Goal: Communication & Community: Participate in discussion

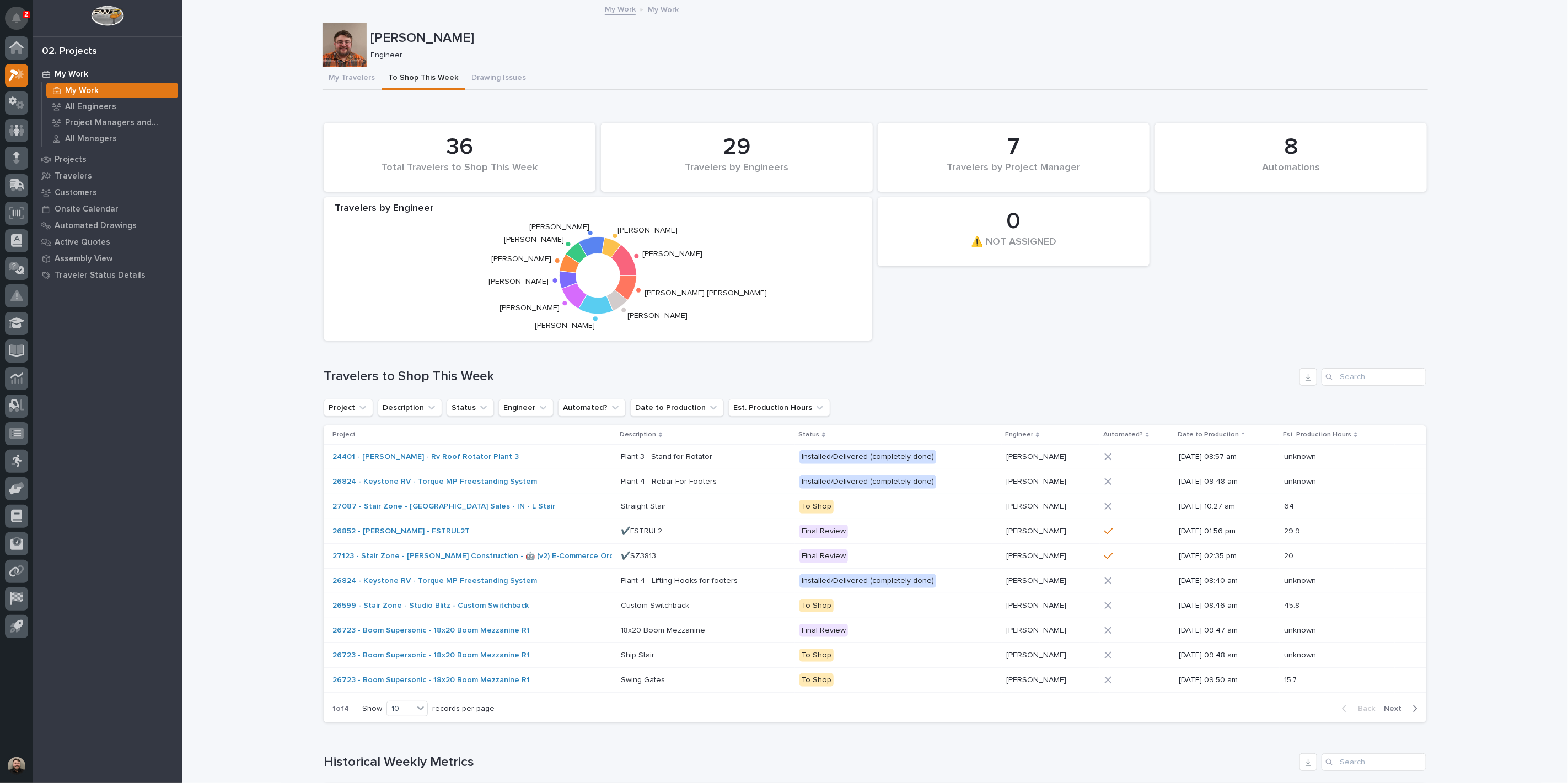
click at [9, 15] on button "Notifications" at bounding box center [16, 18] width 23 height 23
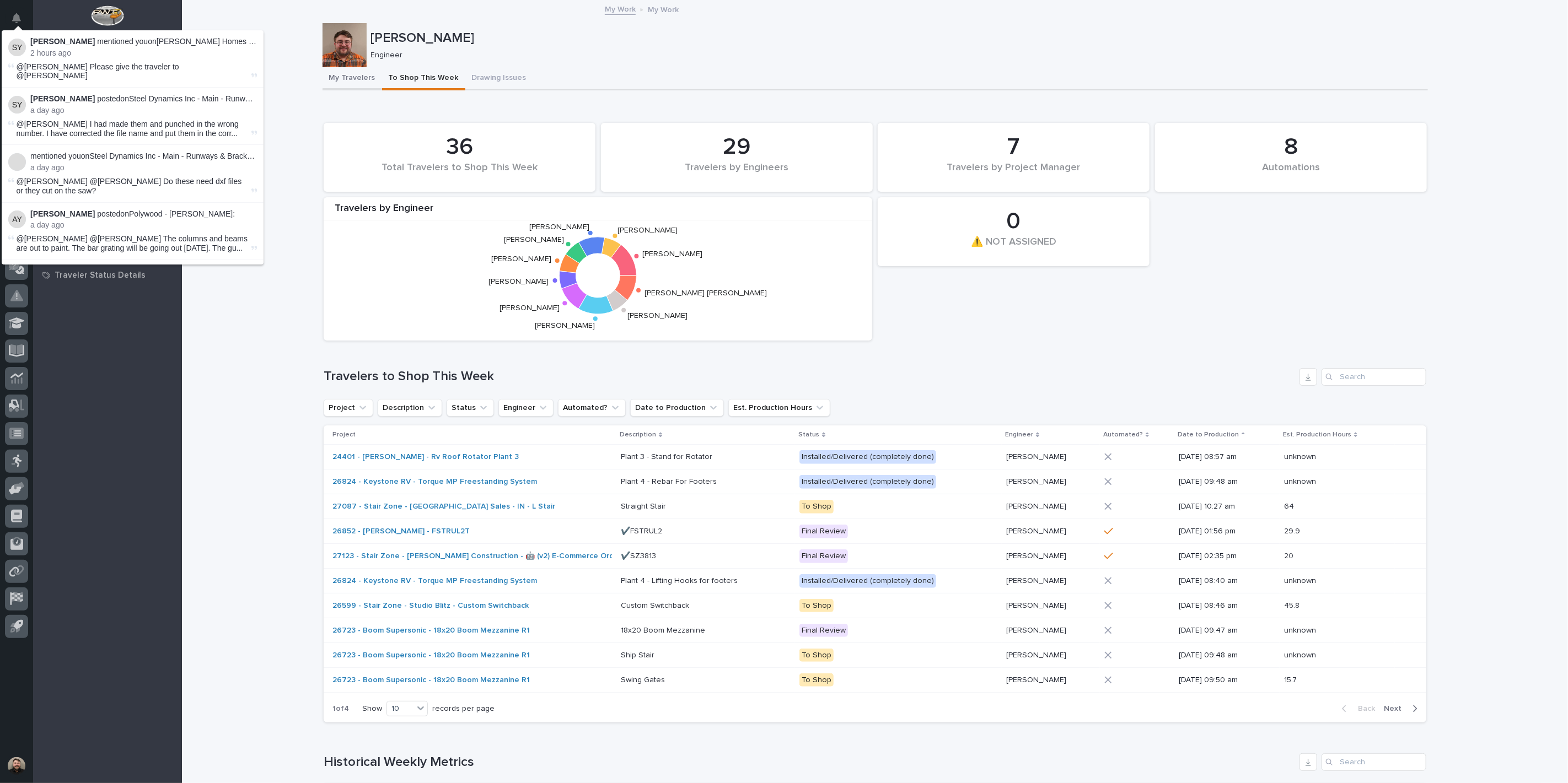
click at [344, 68] on button "My Travelers" at bounding box center [352, 79] width 60 height 23
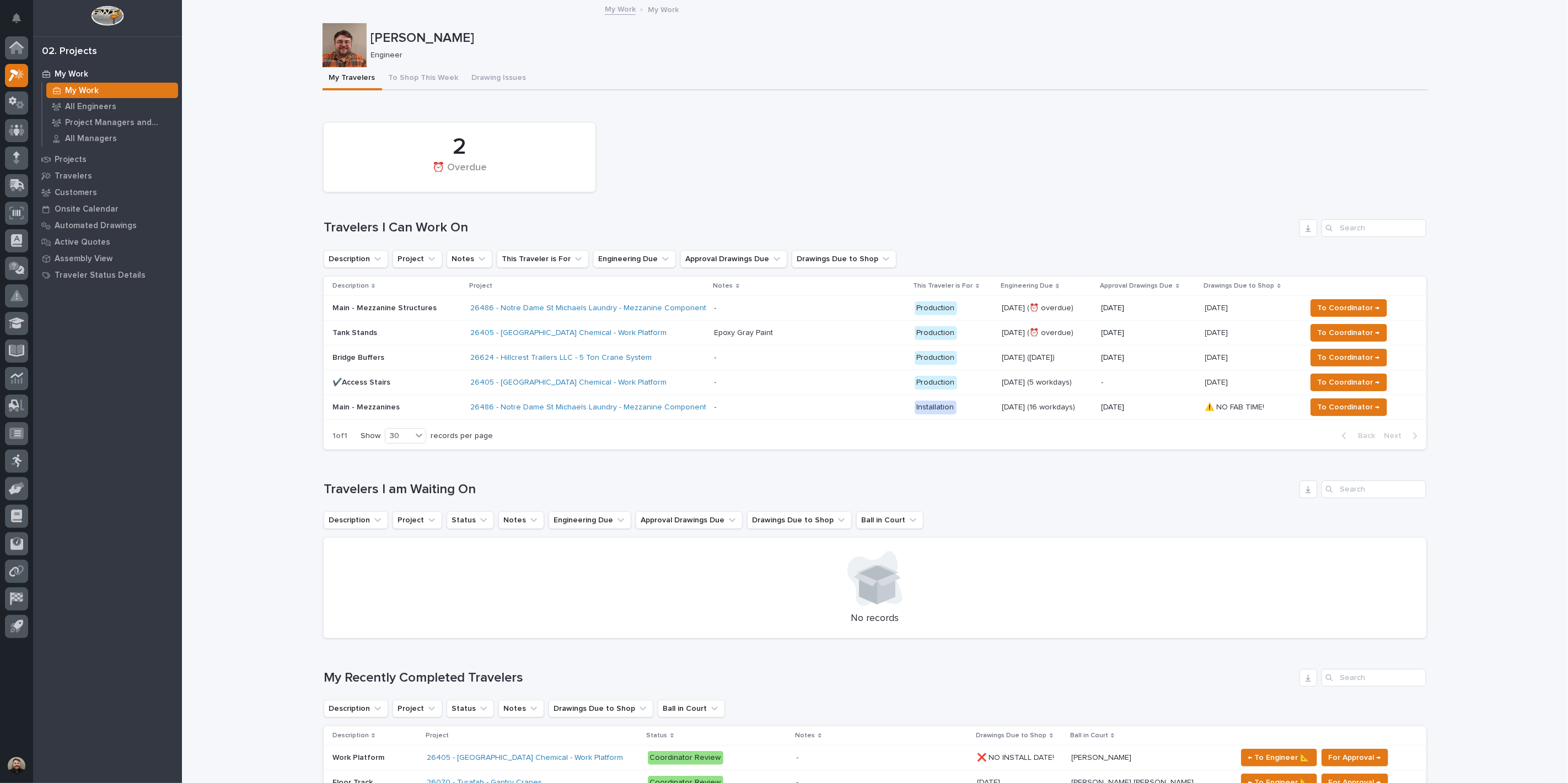
click at [1148, 357] on p "[DATE]" at bounding box center [1149, 358] width 95 height 9
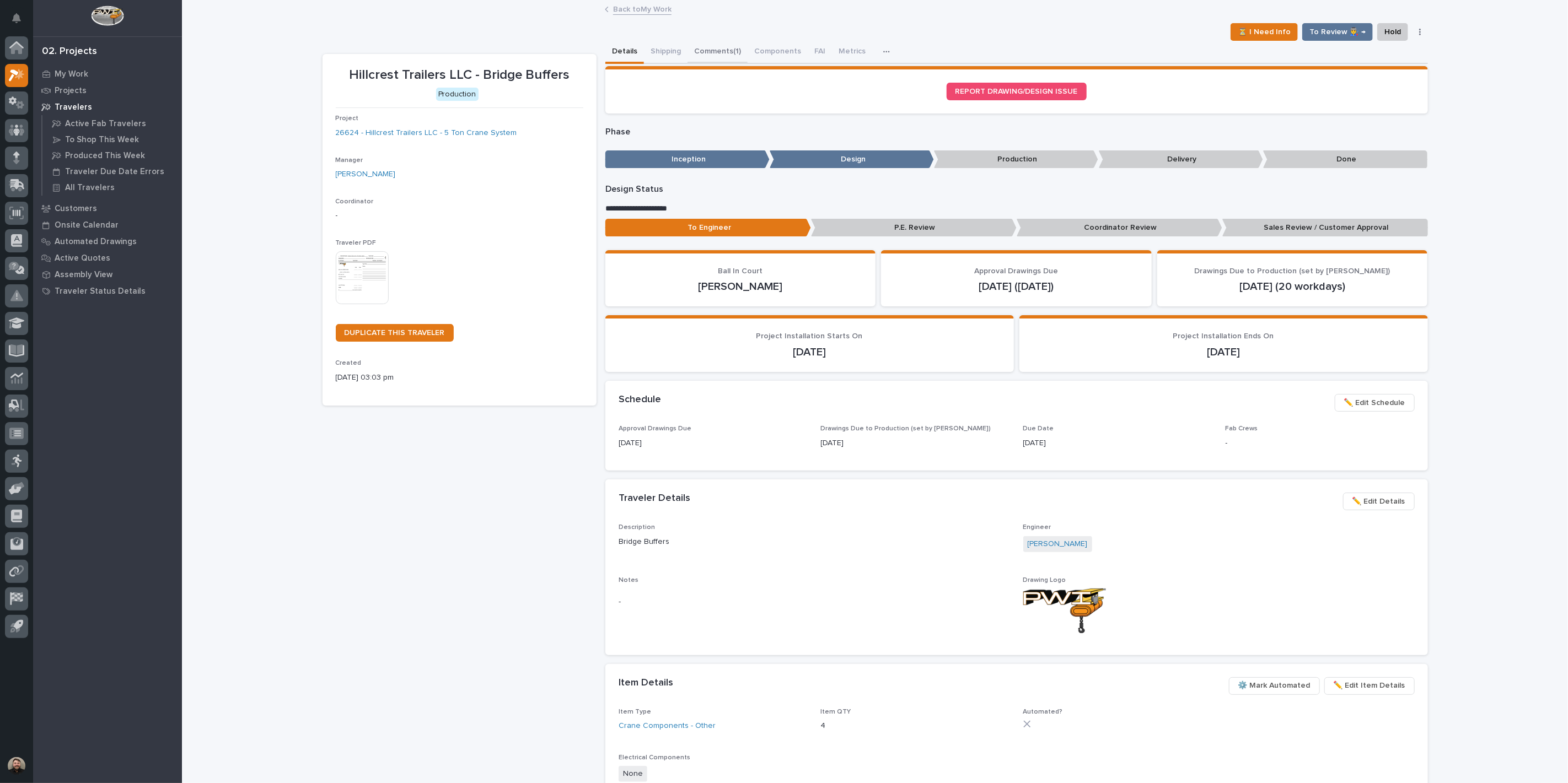
click at [704, 61] on button "Comments (1)" at bounding box center [717, 52] width 60 height 23
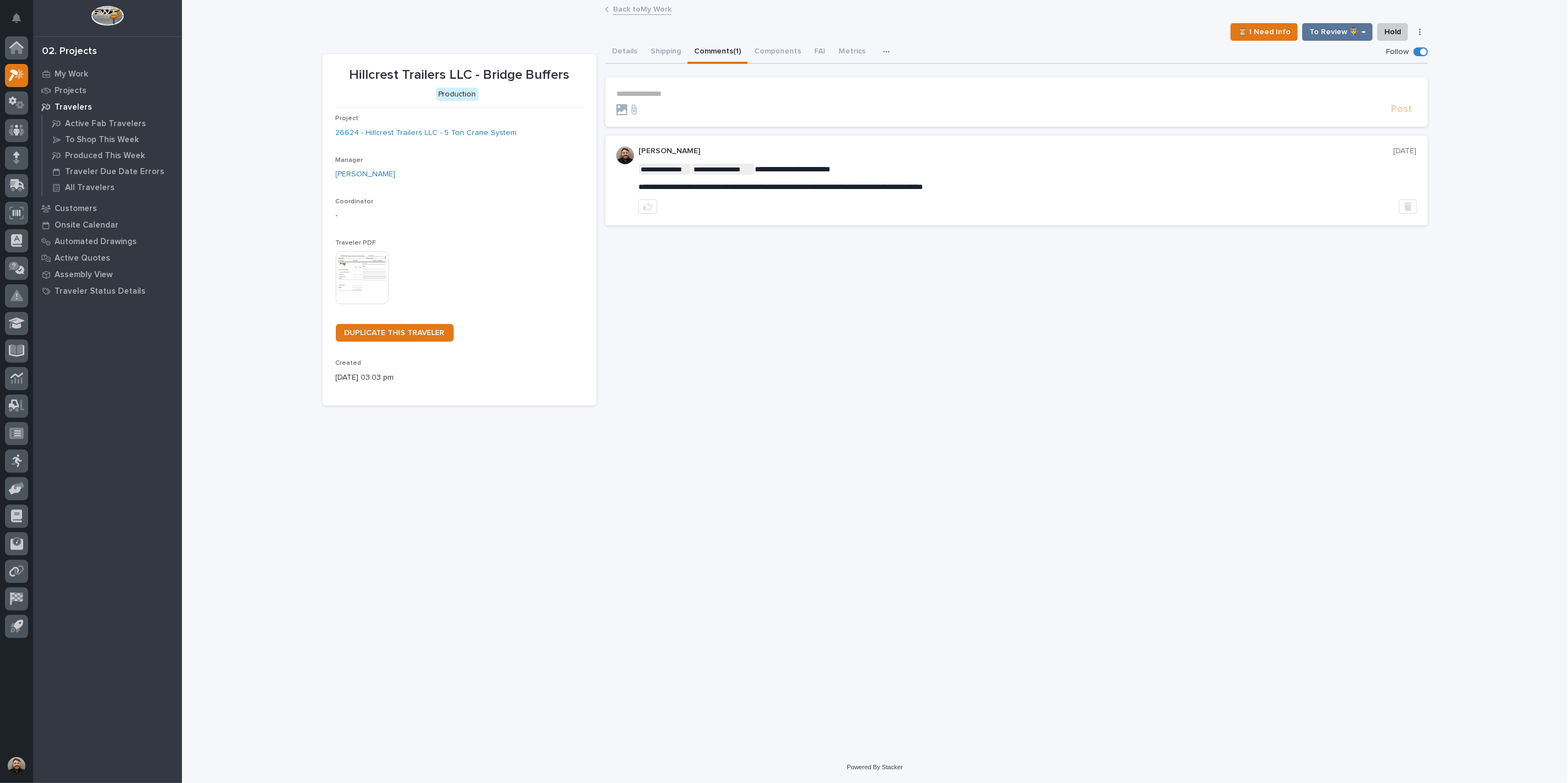
click at [684, 90] on p "**********" at bounding box center [1017, 94] width 800 height 9
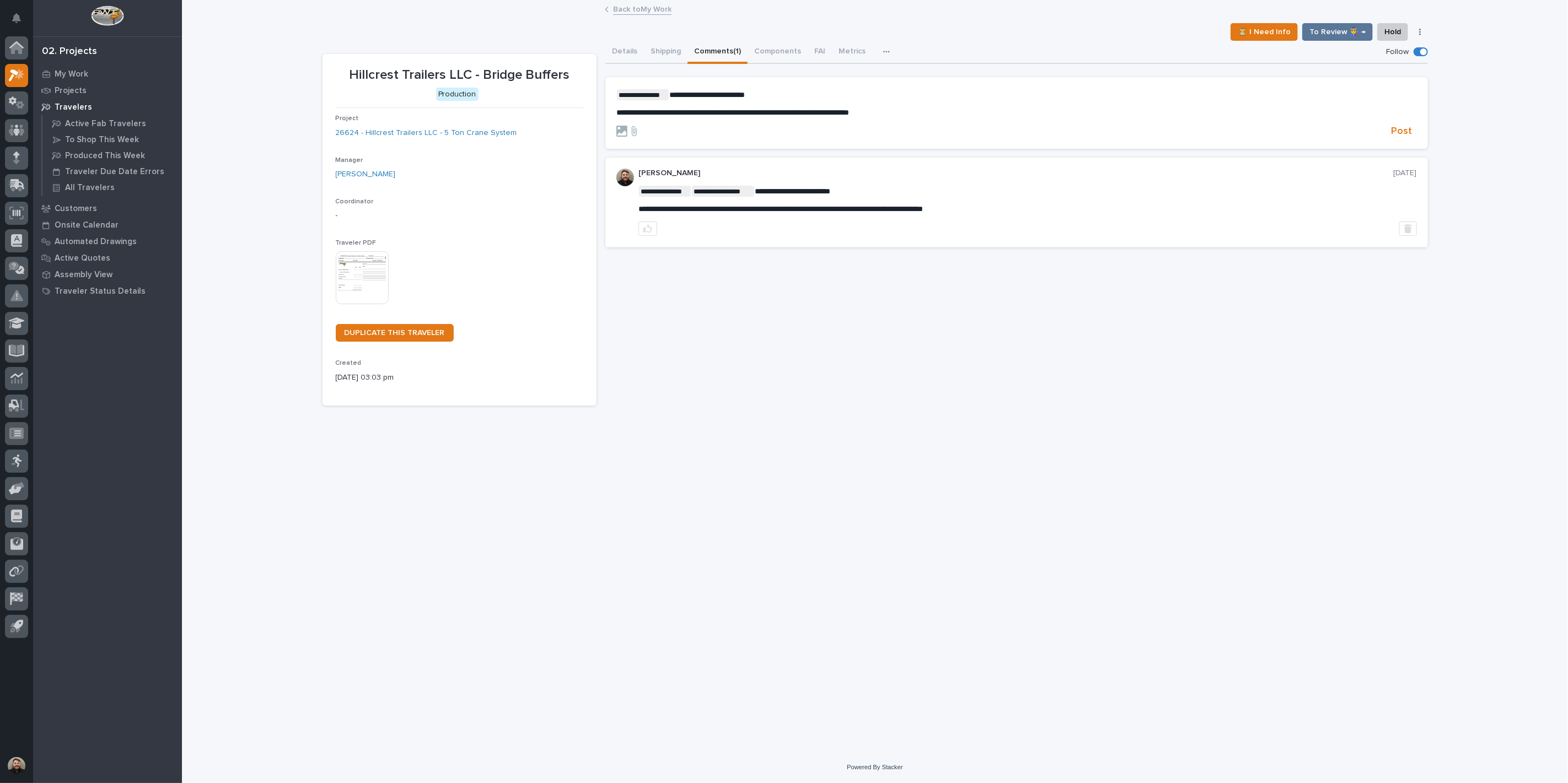
click at [1493, 260] on div "**********" at bounding box center [875, 377] width 1386 height 751
click at [1401, 130] on span "Post" at bounding box center [1402, 131] width 21 height 13
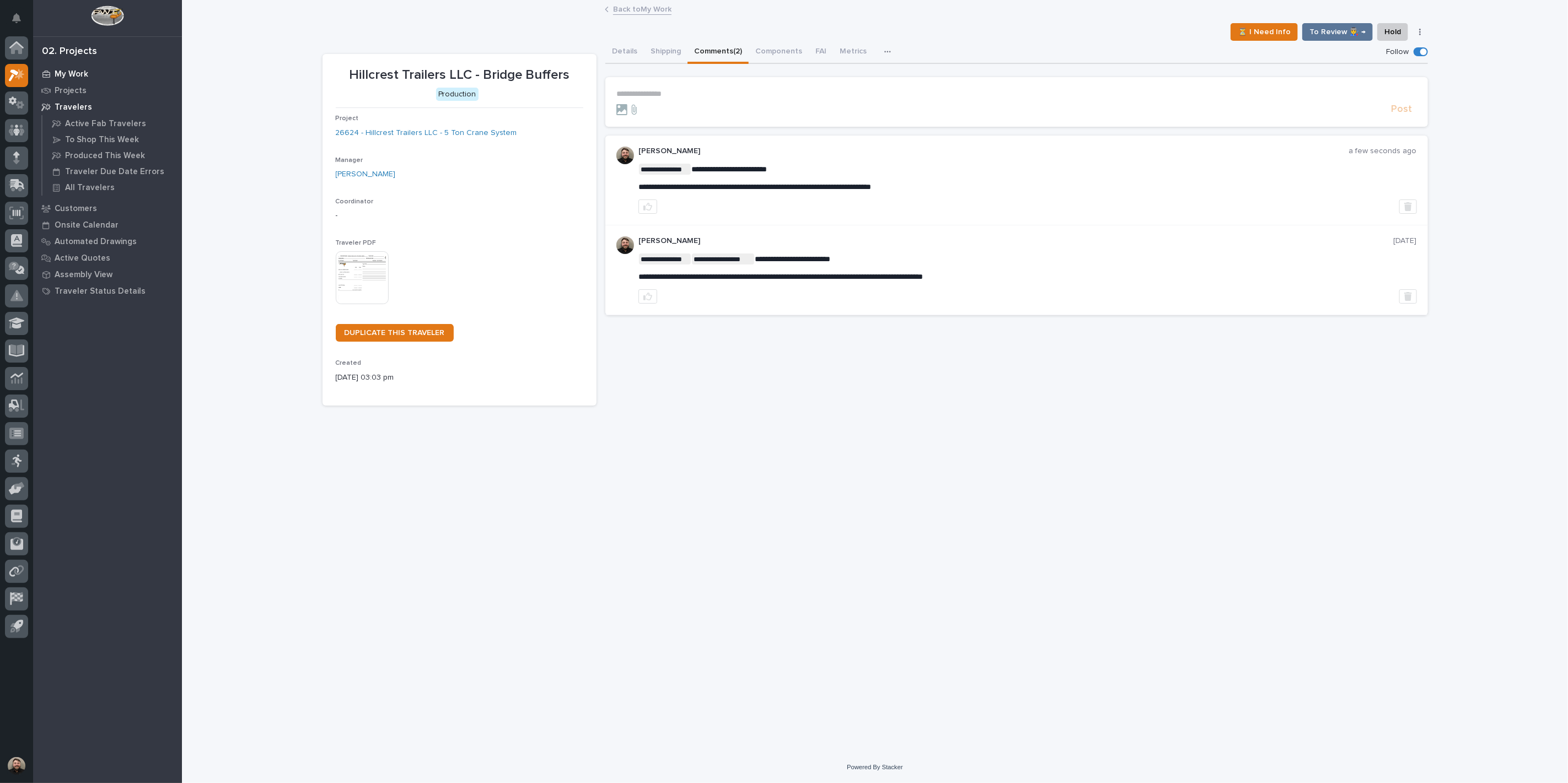
click at [45, 72] on icon at bounding box center [46, 74] width 8 height 7
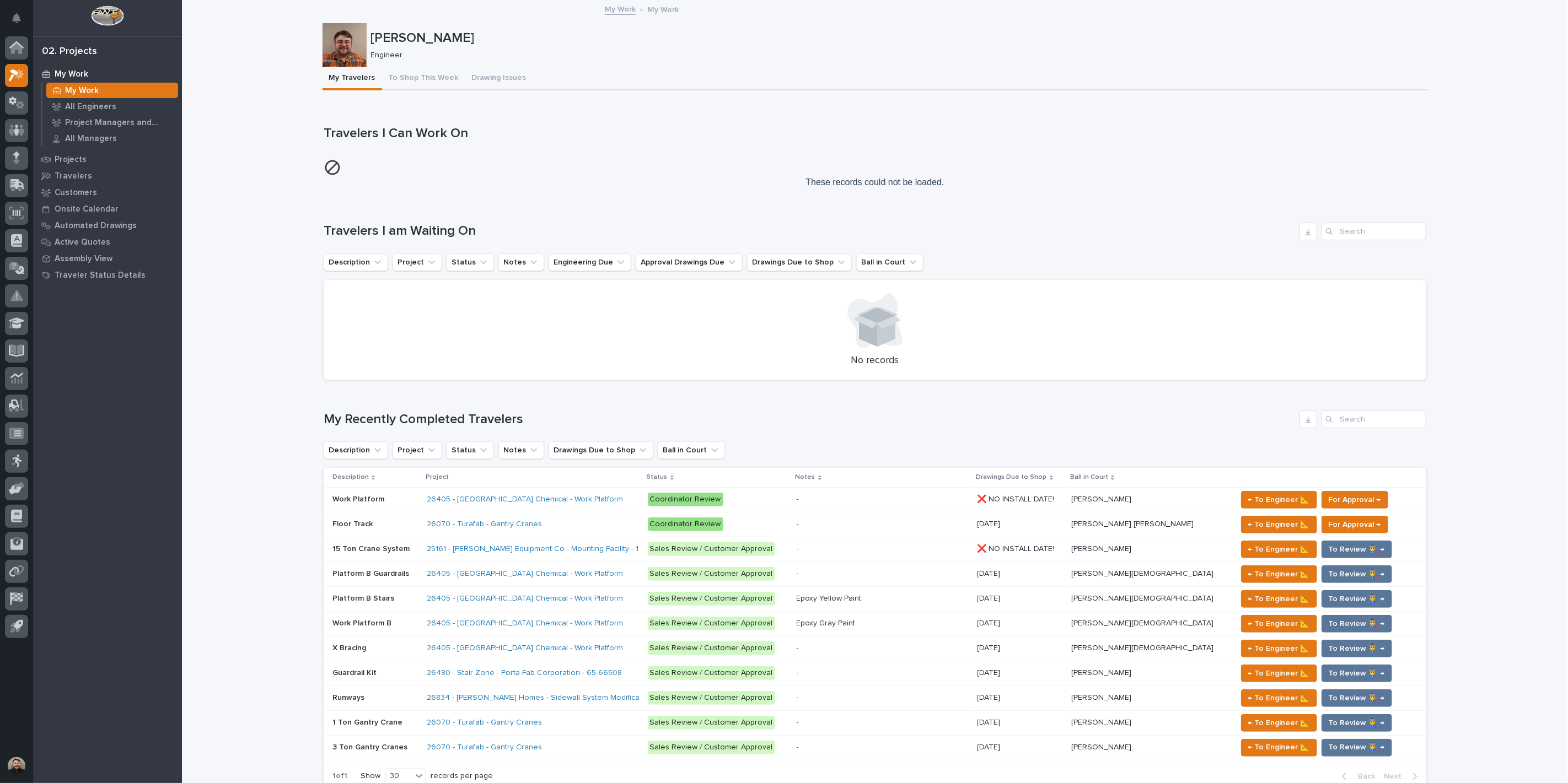
click at [75, 69] on p "My Work" at bounding box center [71, 74] width 33 height 10
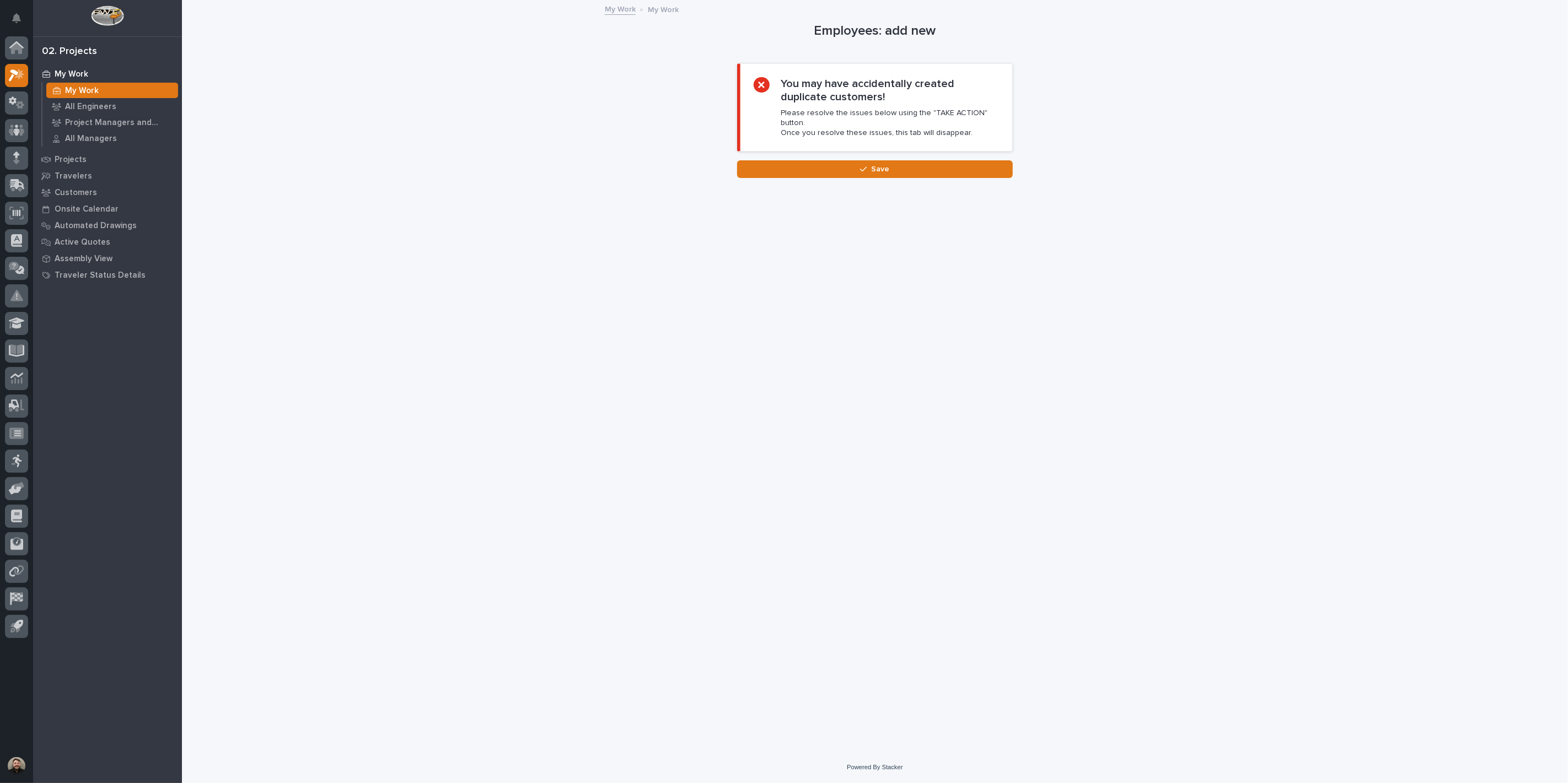
click at [86, 74] on div "My Work" at bounding box center [107, 74] width 143 height 15
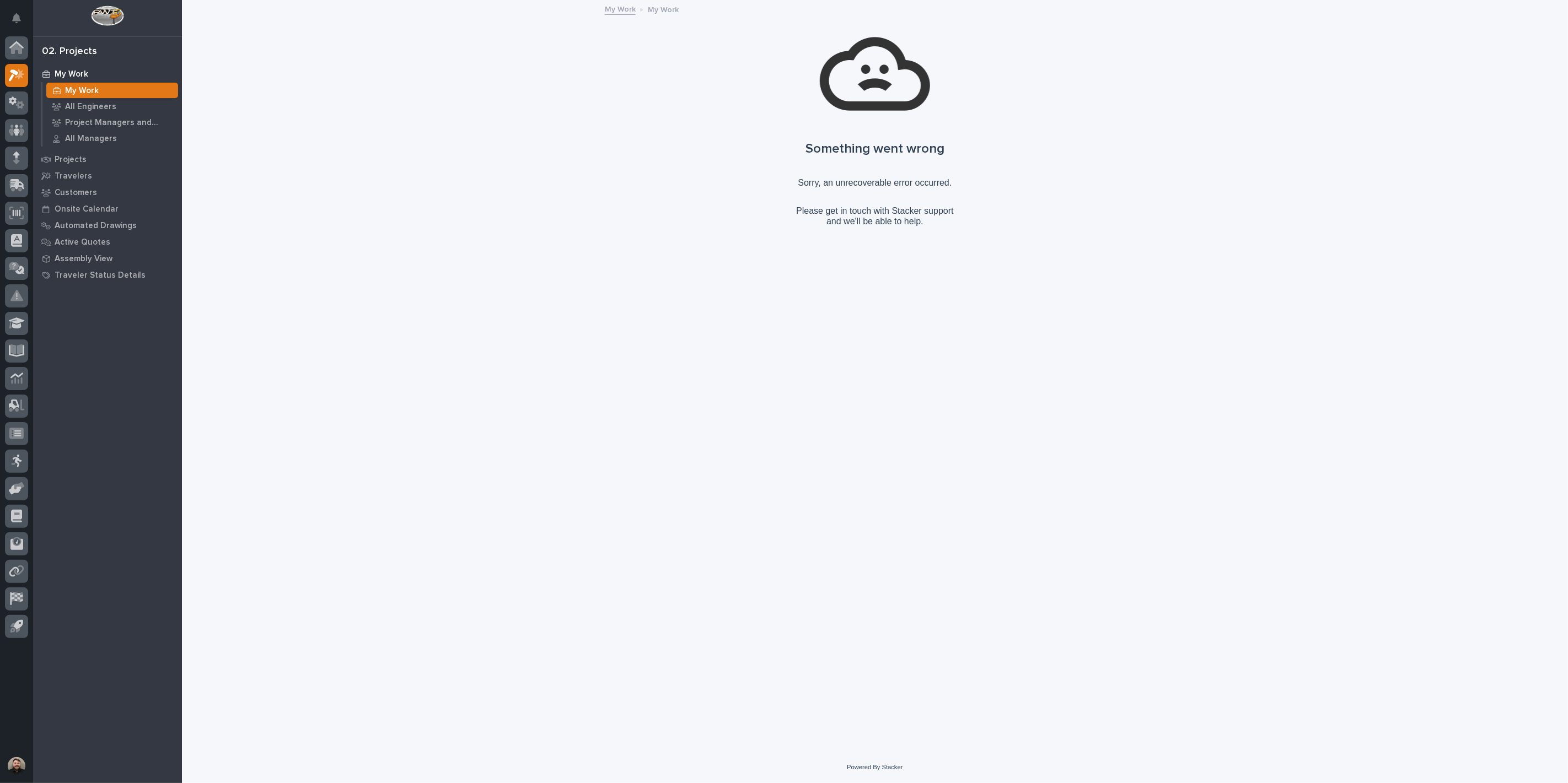
click at [89, 85] on div "My Work" at bounding box center [112, 90] width 131 height 15
click at [10, 47] on icon at bounding box center [16, 45] width 15 height 7
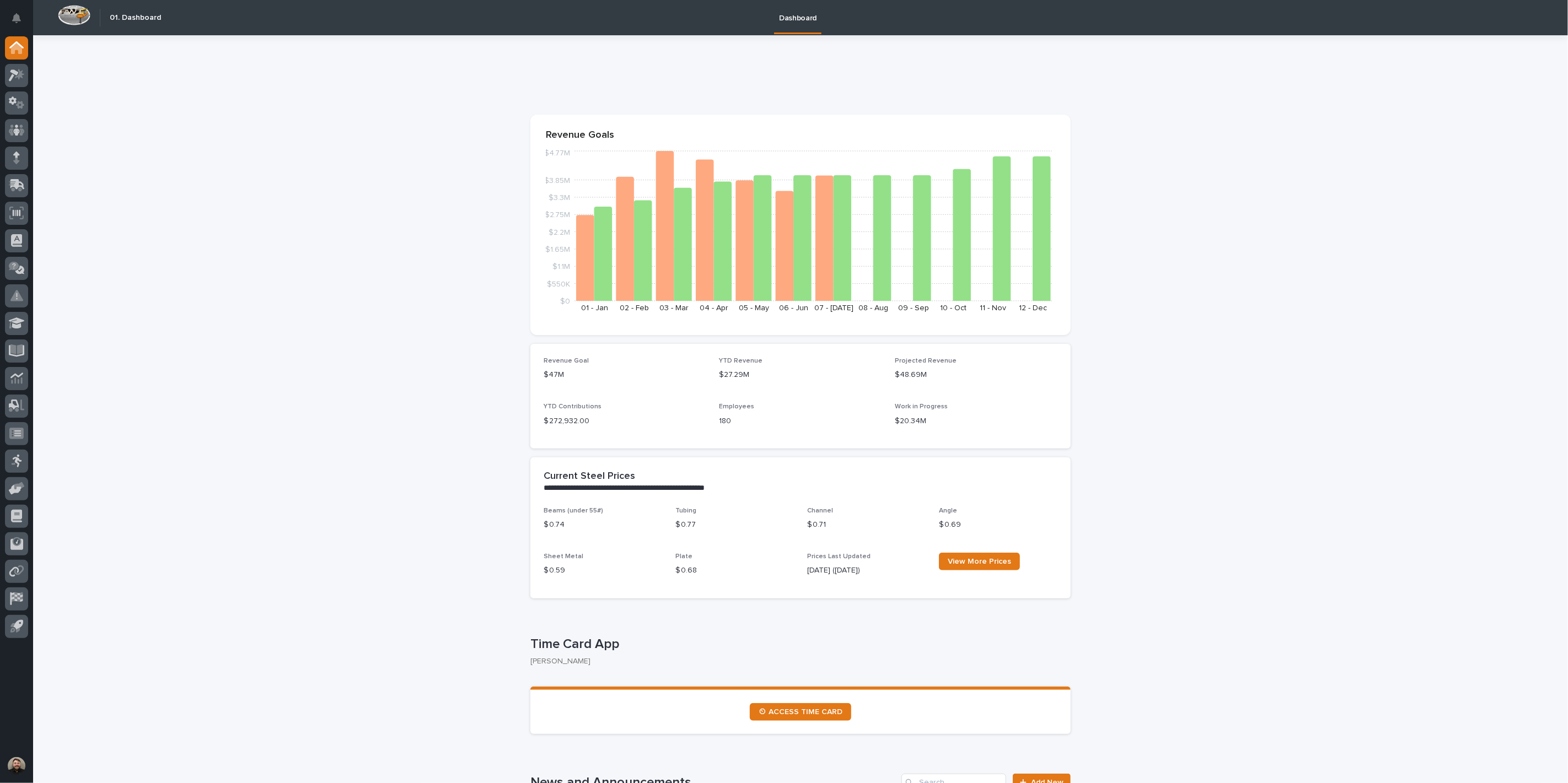
click at [28, 78] on div at bounding box center [16, 339] width 33 height 606
click at [25, 78] on div at bounding box center [16, 75] width 23 height 23
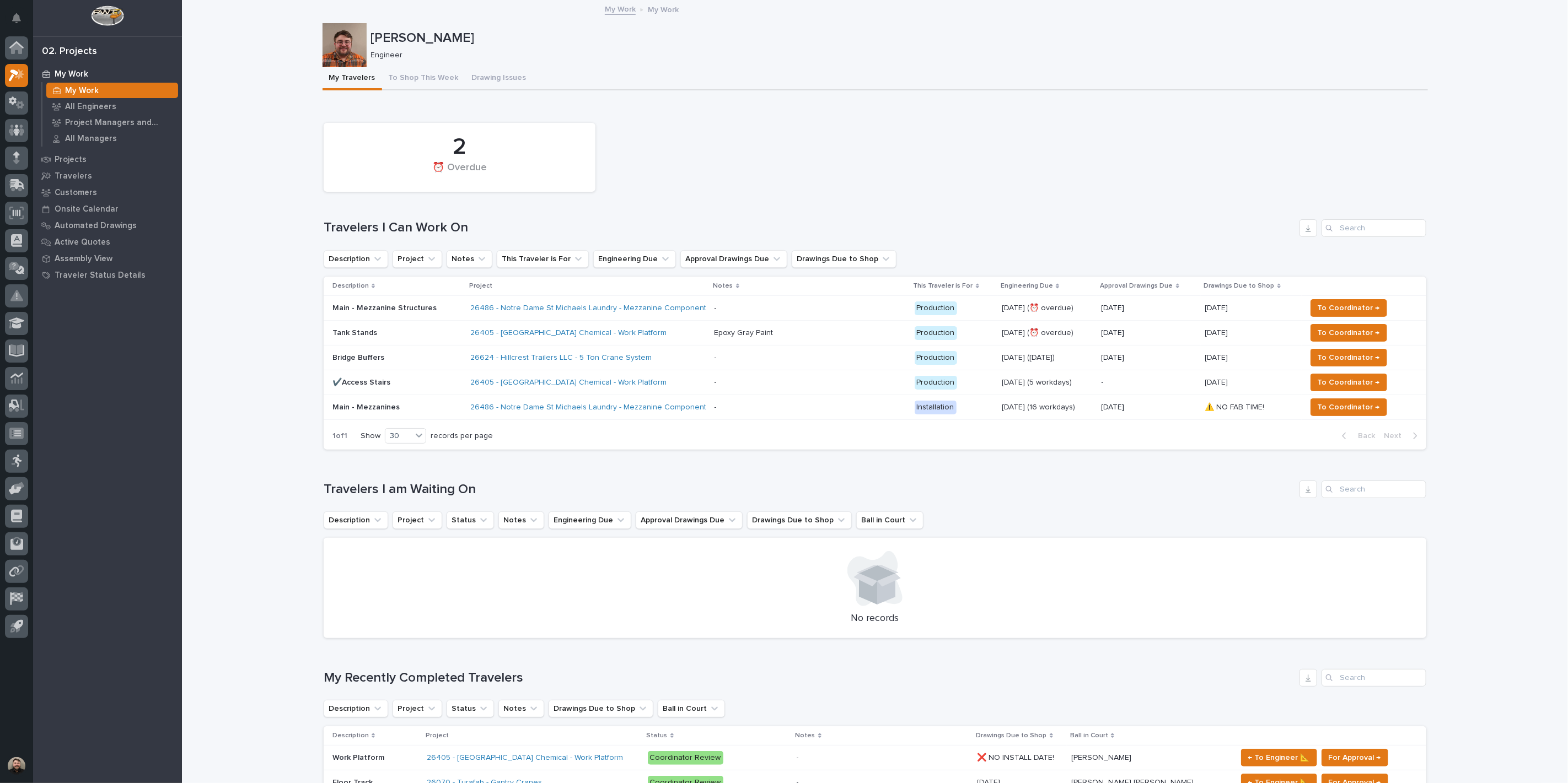
scroll to position [61, 0]
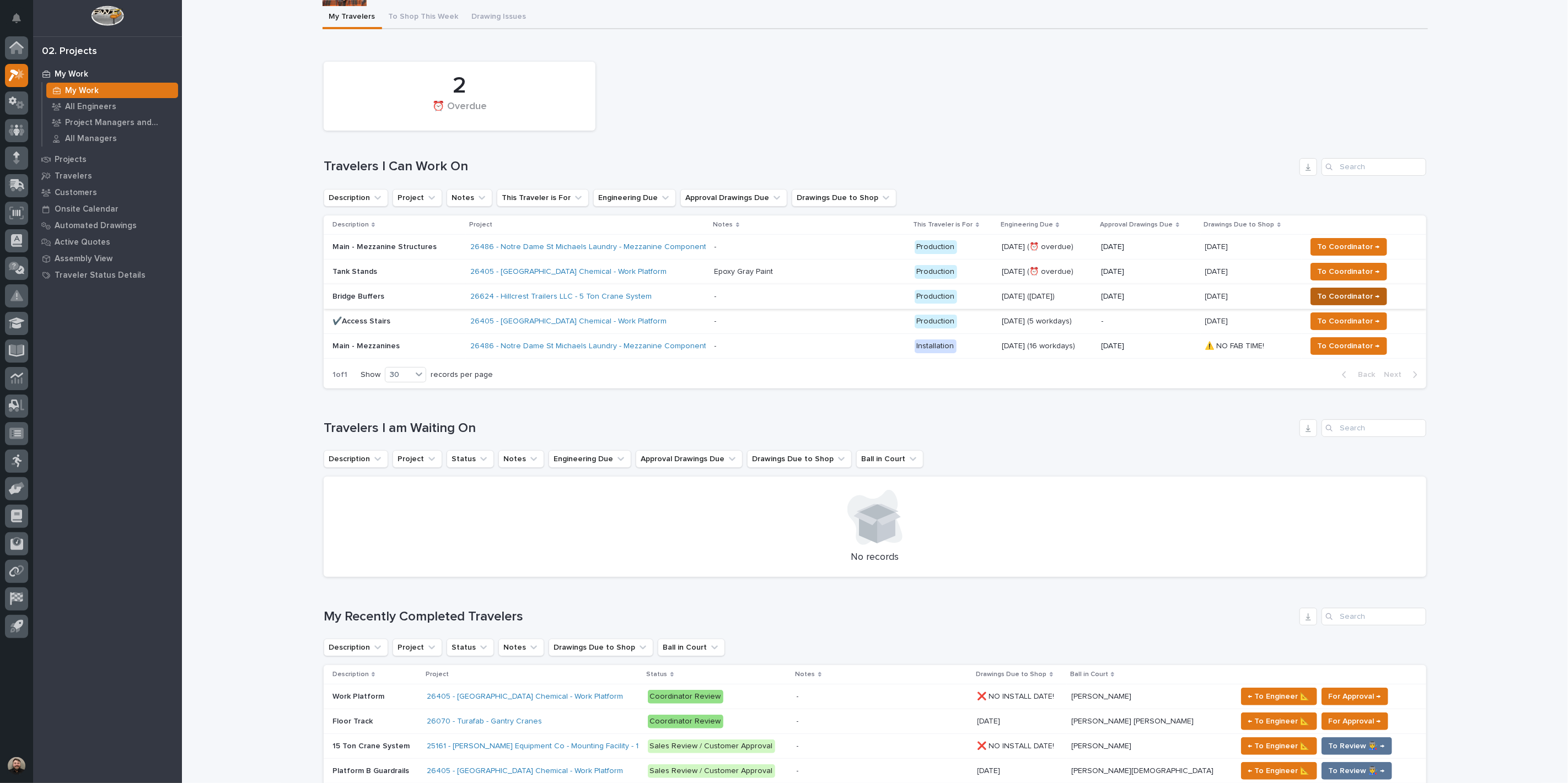
click at [1349, 298] on span "To Coordinator →" at bounding box center [1349, 296] width 62 height 13
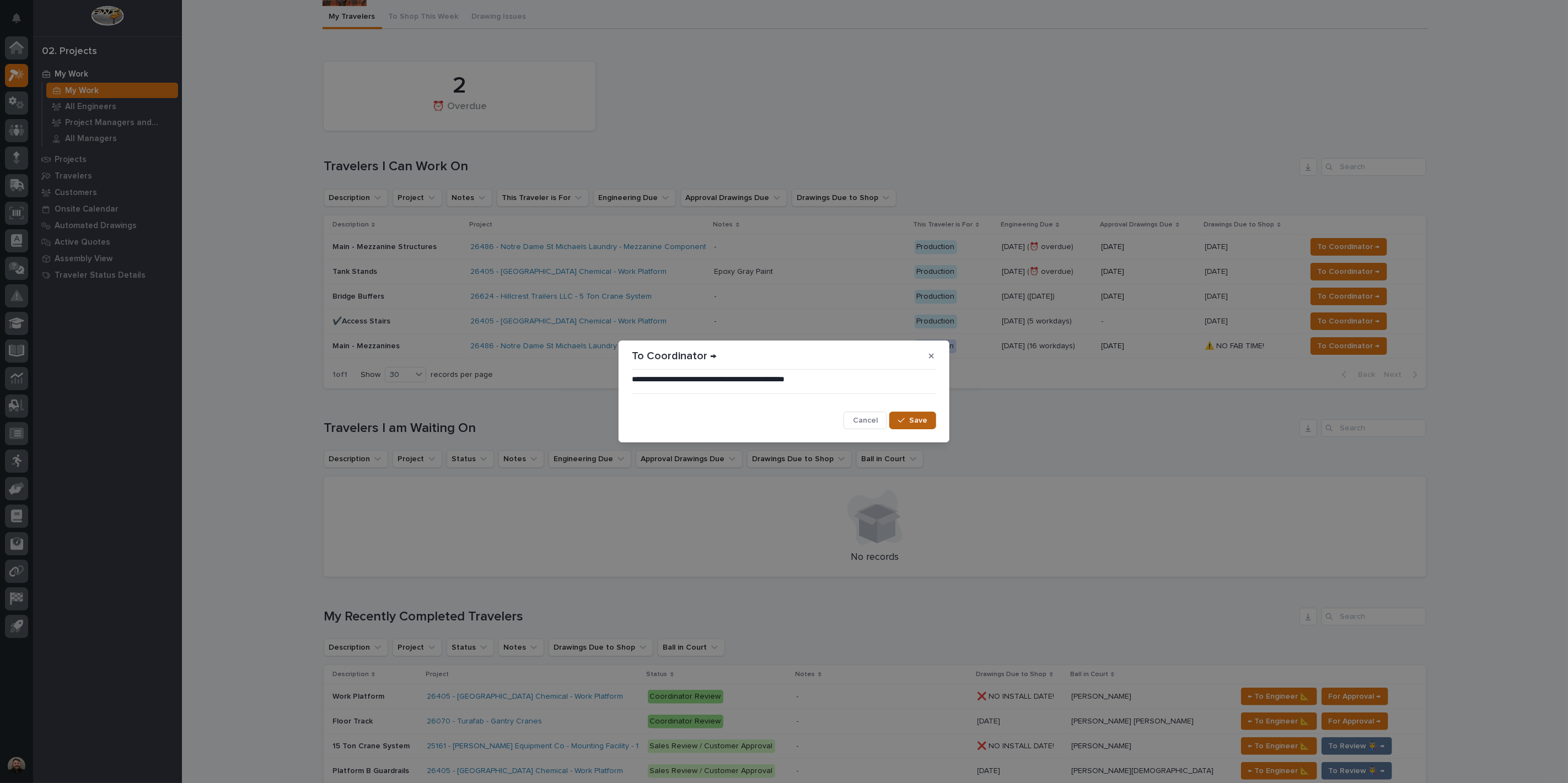
click at [914, 421] on span "Save" at bounding box center [919, 420] width 18 height 10
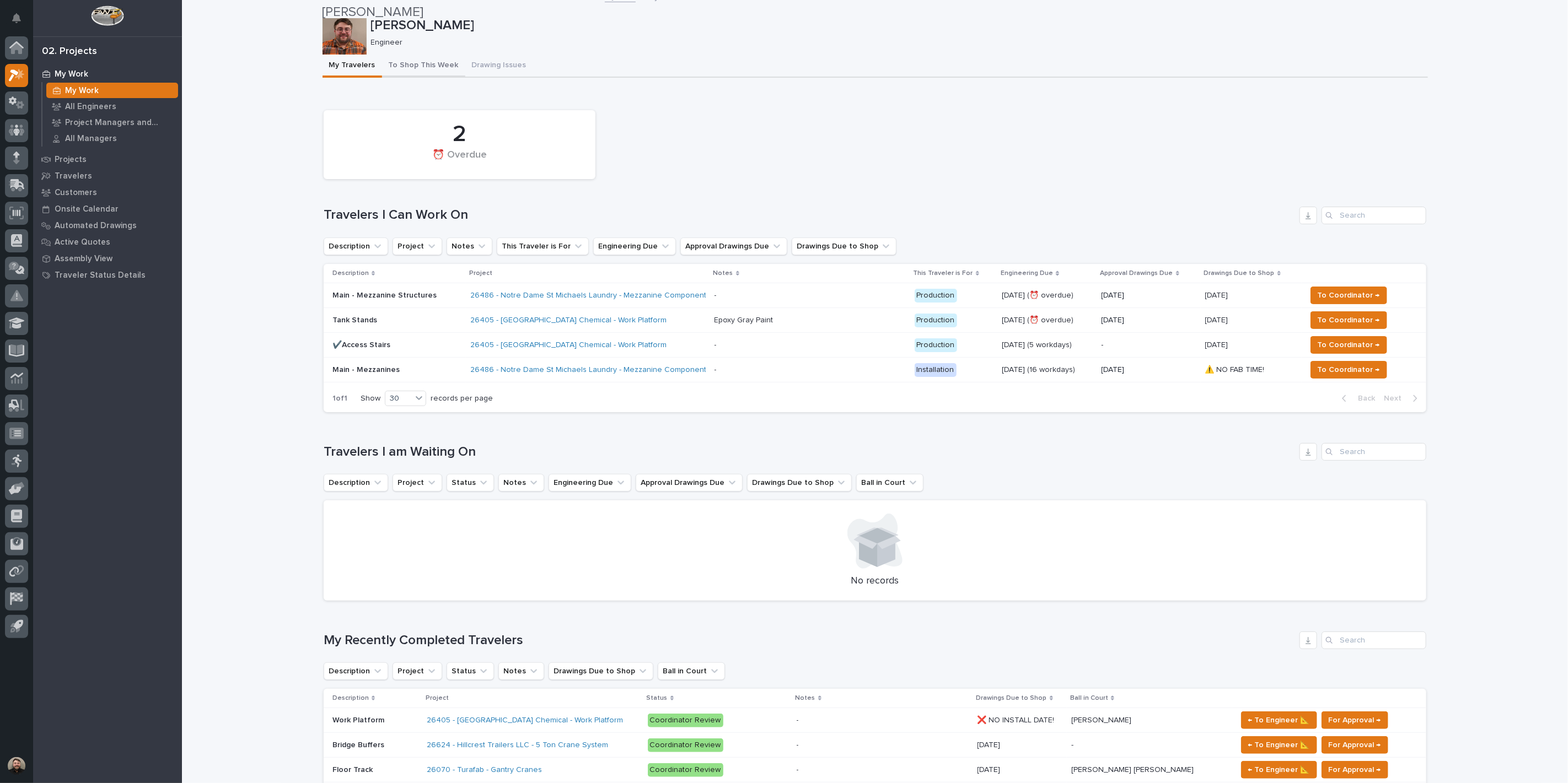
scroll to position [0, 0]
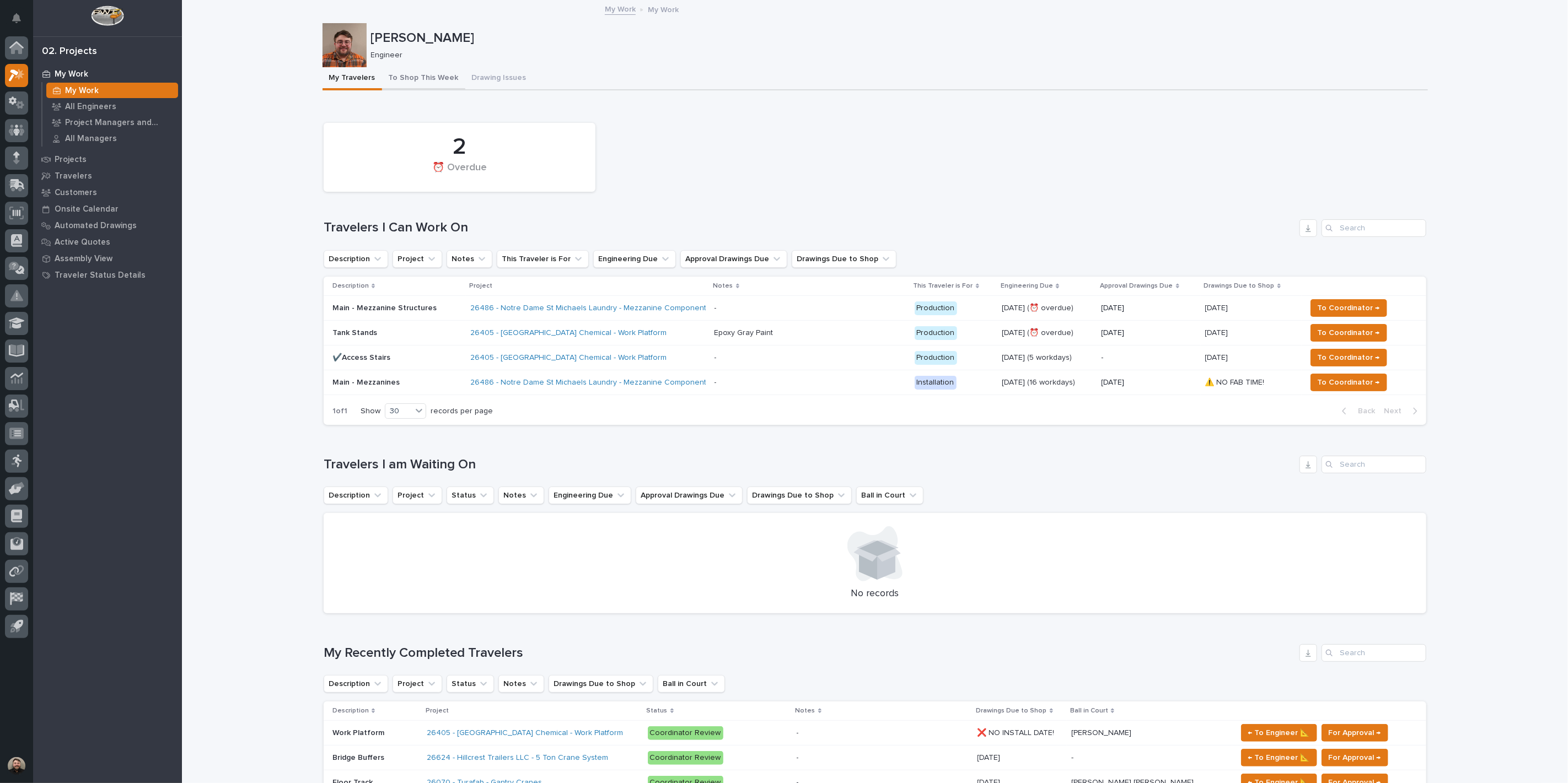
click at [421, 69] on button "To Shop This Week" at bounding box center [424, 79] width 83 height 23
